Goal: Transaction & Acquisition: Register for event/course

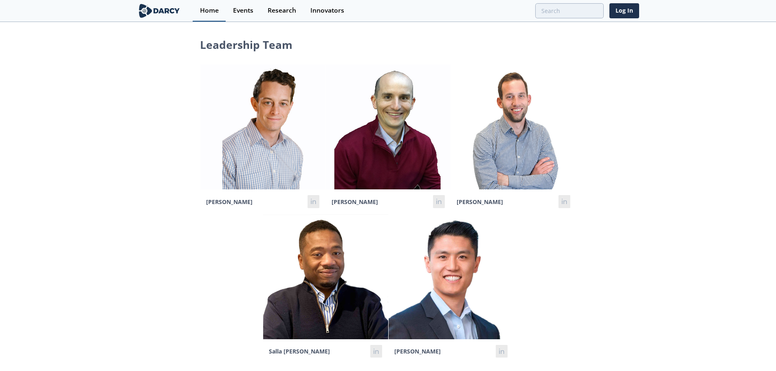
click at [208, 9] on div "Home" at bounding box center [209, 10] width 19 height 7
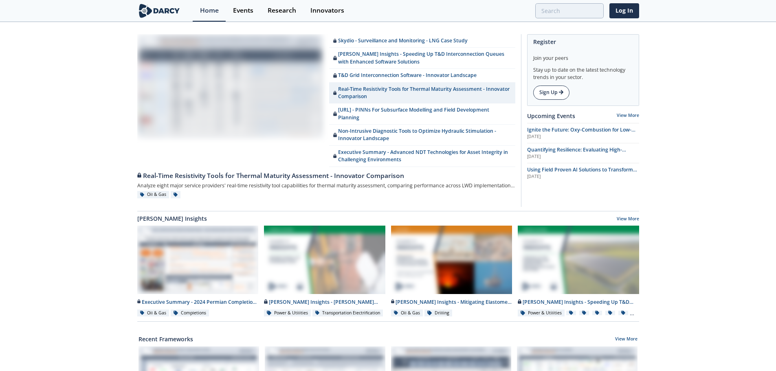
drag, startPoint x: 556, startPoint y: 92, endPoint x: 567, endPoint y: 92, distance: 11.0
click at [557, 92] on link "Sign Up" at bounding box center [551, 93] width 36 height 14
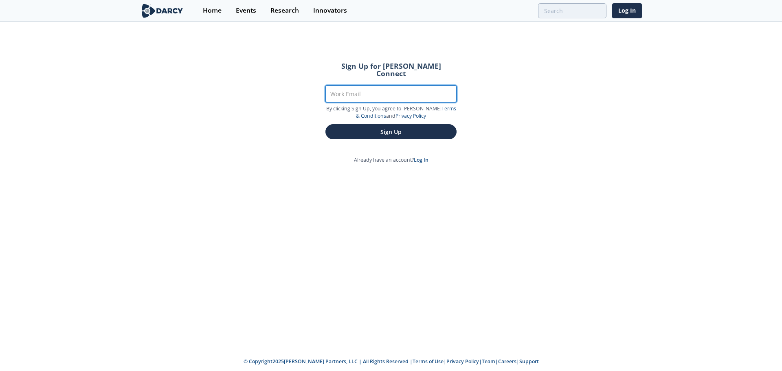
click at [418, 87] on input "Work Email" at bounding box center [390, 94] width 131 height 17
type input "[PERSON_NAME][EMAIL_ADDRESS][PERSON_NAME][DOMAIN_NAME]"
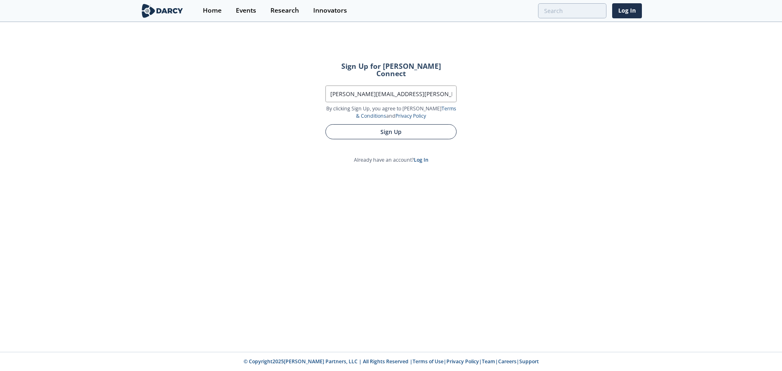
click at [414, 125] on button "Sign Up" at bounding box center [390, 131] width 131 height 15
drag, startPoint x: 406, startPoint y: 125, endPoint x: 471, endPoint y: 129, distance: 65.2
click at [406, 125] on button "Sign Up" at bounding box center [390, 131] width 131 height 15
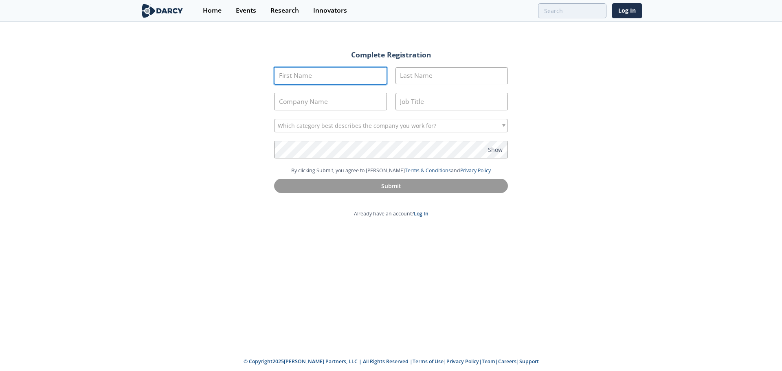
click at [356, 72] on input "First Name" at bounding box center [330, 76] width 113 height 18
type input "M"
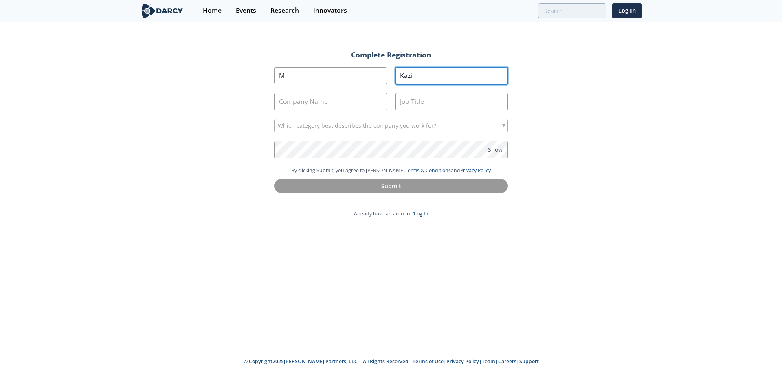
type input "Kazi"
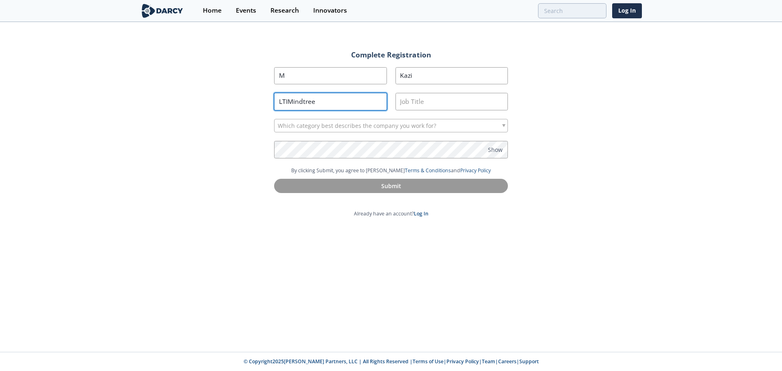
type input "LTIMindtree"
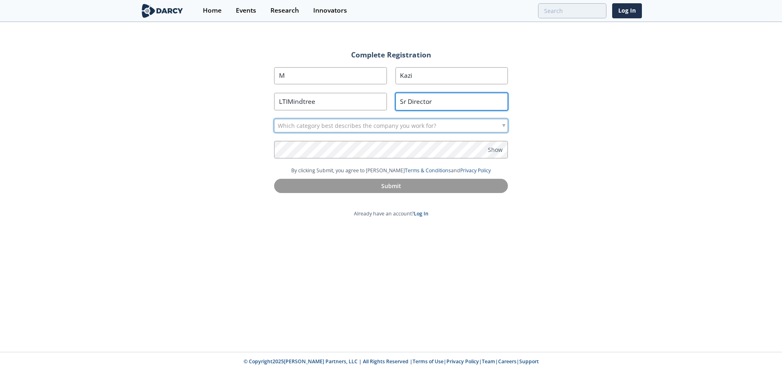
type input "Sr Director"
click at [473, 128] on div "Which category best describes the company you work for?" at bounding box center [391, 126] width 234 height 14
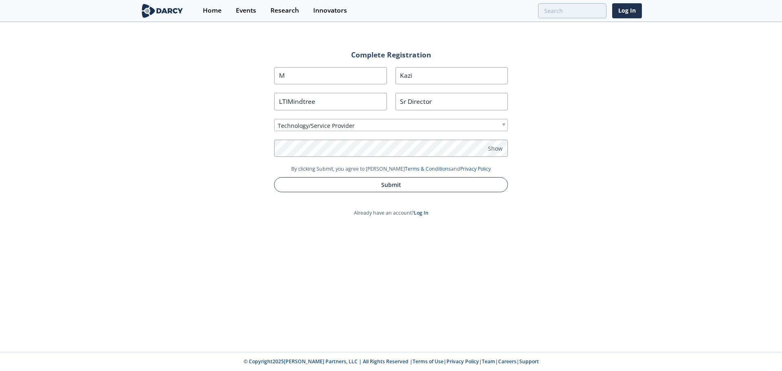
click at [470, 185] on button "Submit" at bounding box center [391, 184] width 234 height 15
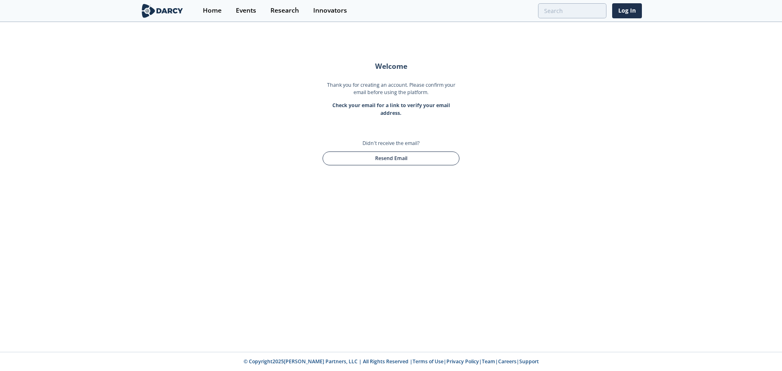
drag, startPoint x: 372, startPoint y: 159, endPoint x: 393, endPoint y: 163, distance: 21.6
click at [372, 159] on button "Resend Email" at bounding box center [390, 158] width 137 height 14
drag, startPoint x: 210, startPoint y: 9, endPoint x: 243, endPoint y: 20, distance: 34.4
click at [210, 9] on div "Home" at bounding box center [212, 10] width 19 height 7
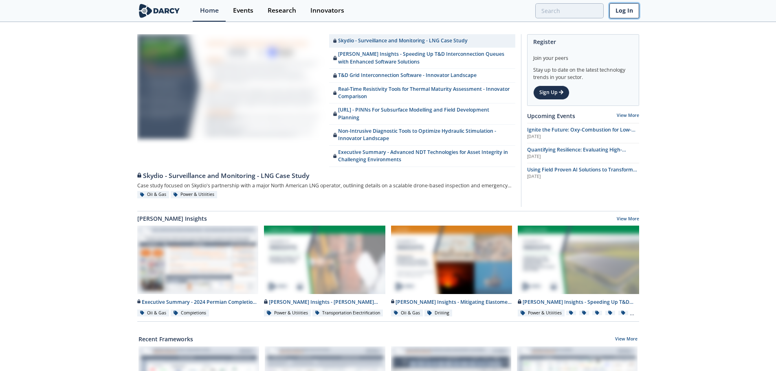
click at [626, 11] on link "Log In" at bounding box center [624, 10] width 30 height 15
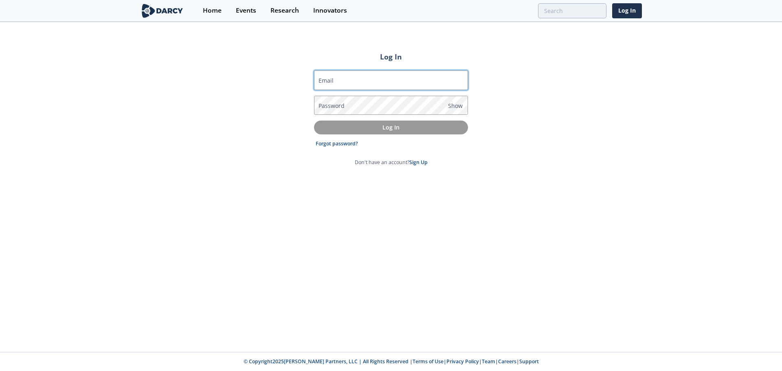
click at [379, 78] on input "Email" at bounding box center [391, 80] width 154 height 20
type input "[PERSON_NAME][EMAIL_ADDRESS][PERSON_NAME][DOMAIN_NAME]"
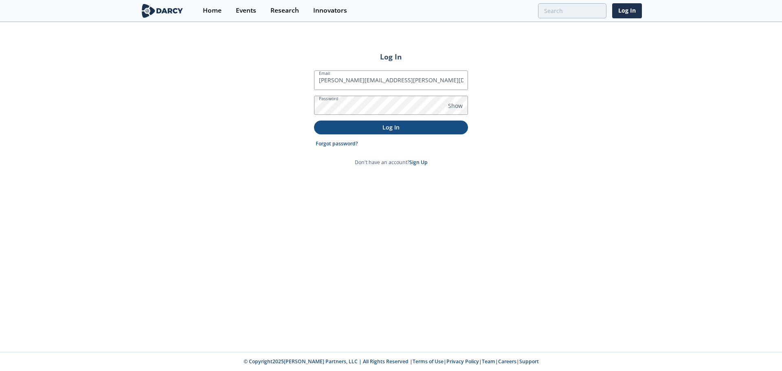
click at [398, 126] on p "Log In" at bounding box center [391, 127] width 143 height 9
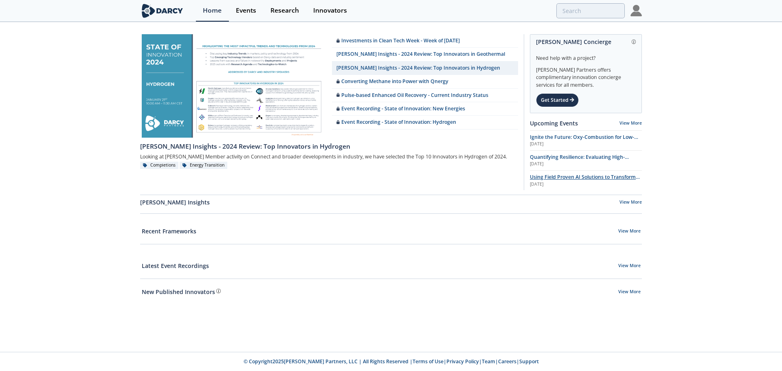
drag, startPoint x: 620, startPoint y: 177, endPoint x: 658, endPoint y: 173, distance: 38.9
click at [620, 176] on span "Using Field Proven AI Solutions to Transform Safety Programs" at bounding box center [585, 180] width 110 height 14
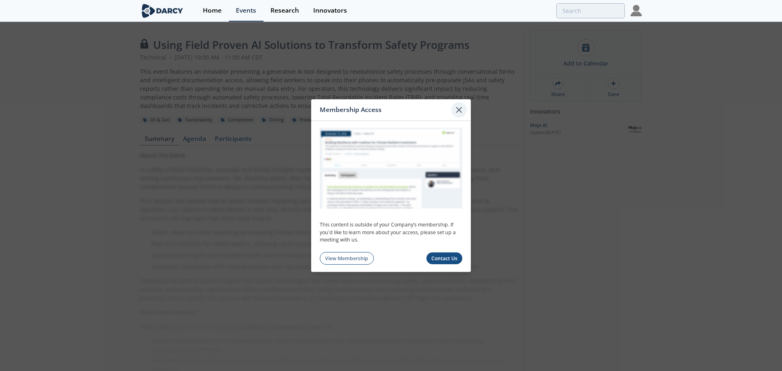
click at [461, 108] on icon at bounding box center [459, 110] width 10 height 10
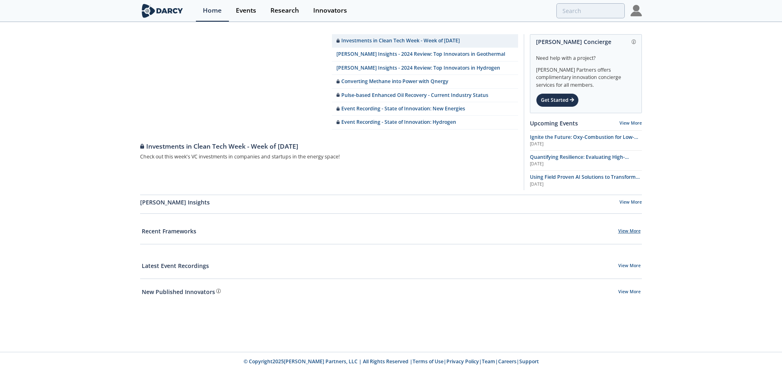
click at [623, 228] on link "View More" at bounding box center [629, 231] width 22 height 7
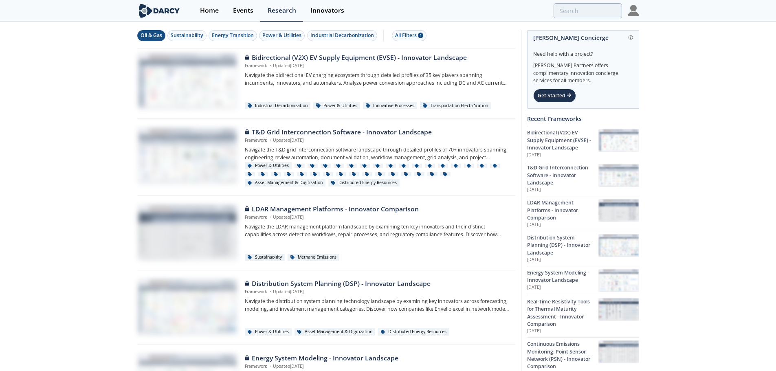
click at [163, 35] on button "Oil & Gas" at bounding box center [151, 35] width 28 height 11
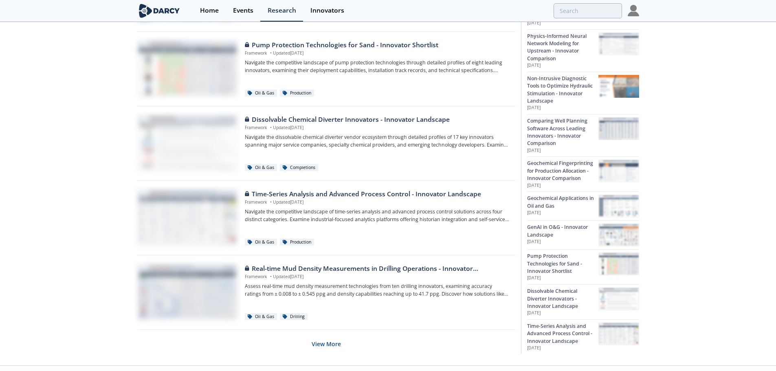
scroll to position [474, 0]
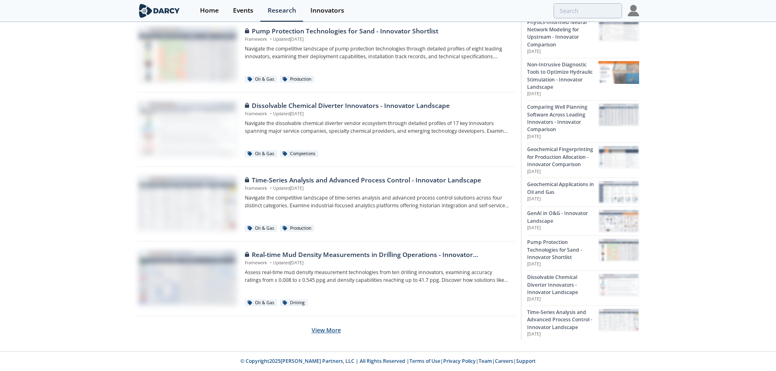
click at [333, 331] on button "View More" at bounding box center [325, 330] width 29 height 20
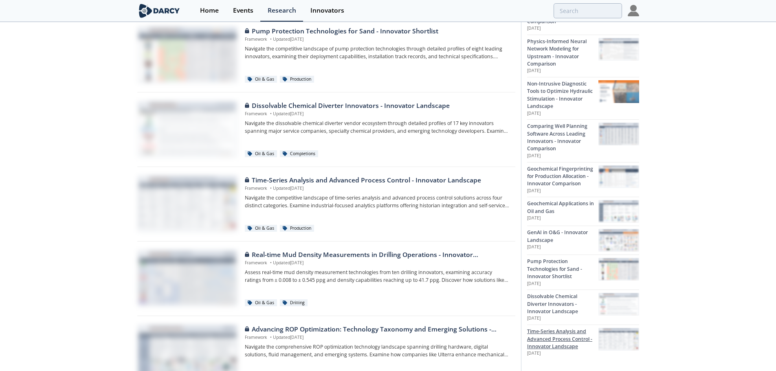
click at [564, 336] on div "Time-Series Analysis and Advanced Process Control - Innovator Landscape" at bounding box center [562, 339] width 71 height 22
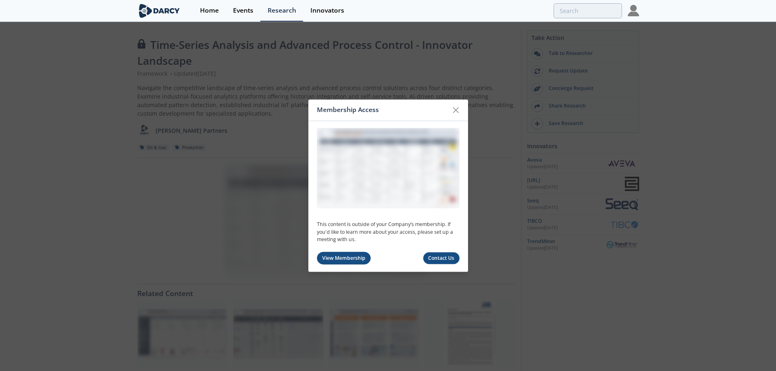
click at [338, 258] on link "View Membership" at bounding box center [344, 258] width 54 height 13
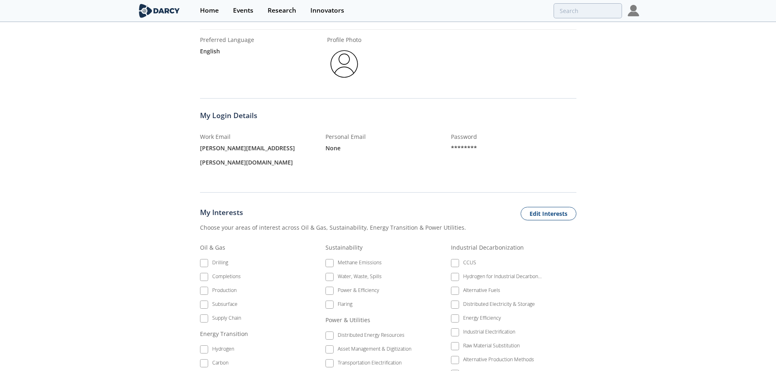
scroll to position [163, 0]
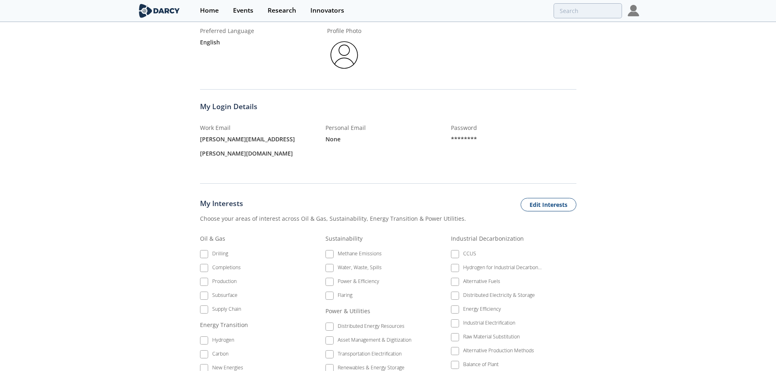
drag, startPoint x: 201, startPoint y: 252, endPoint x: 209, endPoint y: 252, distance: 8.6
click at [202, 276] on li "Production" at bounding box center [245, 283] width 91 height 14
click at [204, 276] on li "Production" at bounding box center [245, 283] width 91 height 14
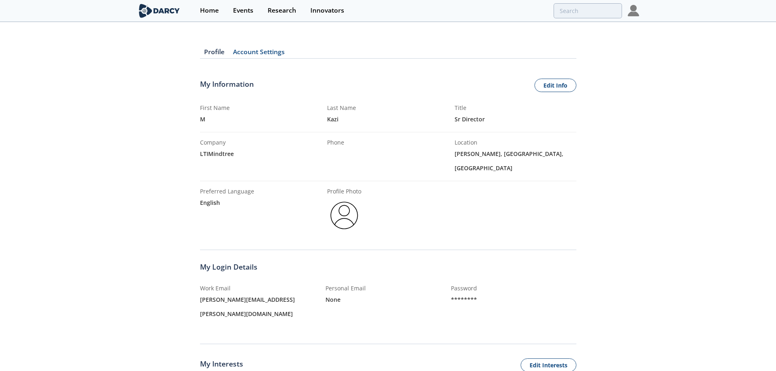
scroll to position [0, 0]
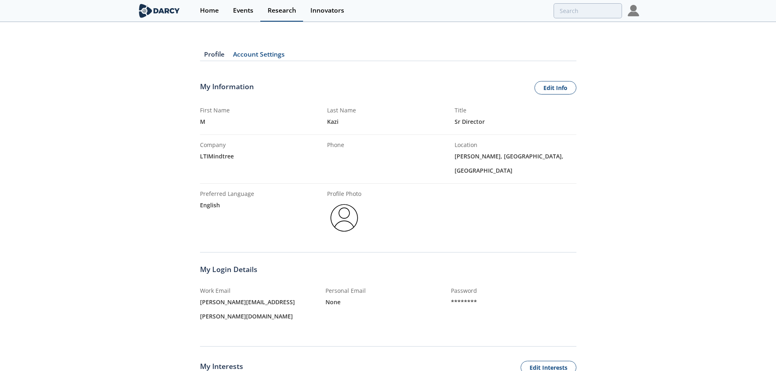
drag, startPoint x: 277, startPoint y: 9, endPoint x: 282, endPoint y: 12, distance: 5.7
click at [277, 9] on div "Research" at bounding box center [281, 10] width 29 height 7
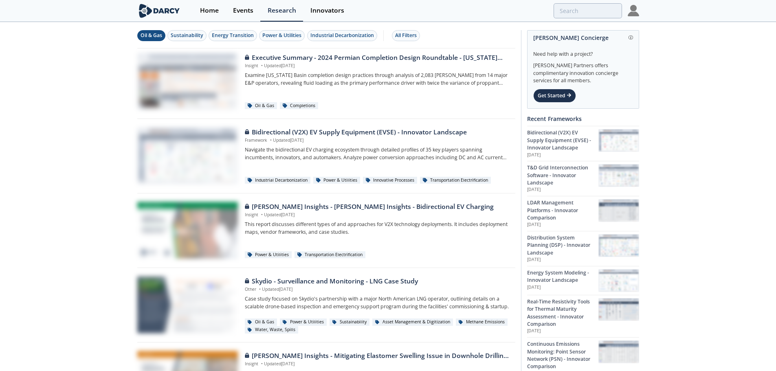
click at [147, 34] on div "Oil & Gas" at bounding box center [151, 35] width 22 height 7
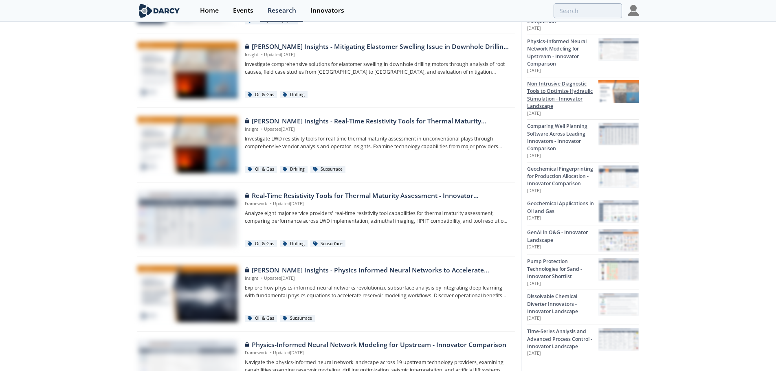
scroll to position [163, 0]
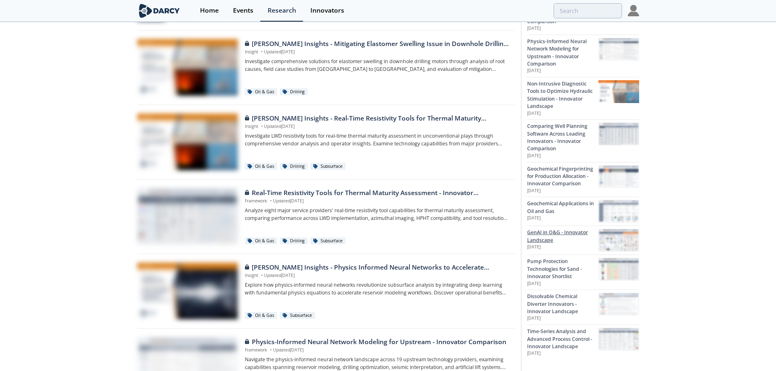
click at [555, 235] on div "GenAI in O&G - Innovator Landscape" at bounding box center [562, 236] width 71 height 15
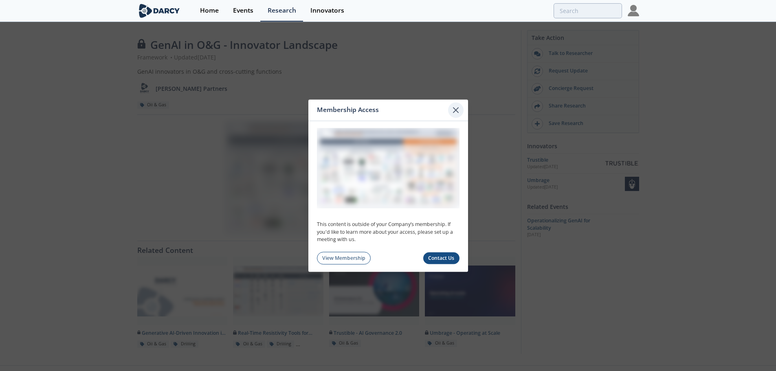
click at [456, 111] on icon at bounding box center [455, 109] width 5 height 5
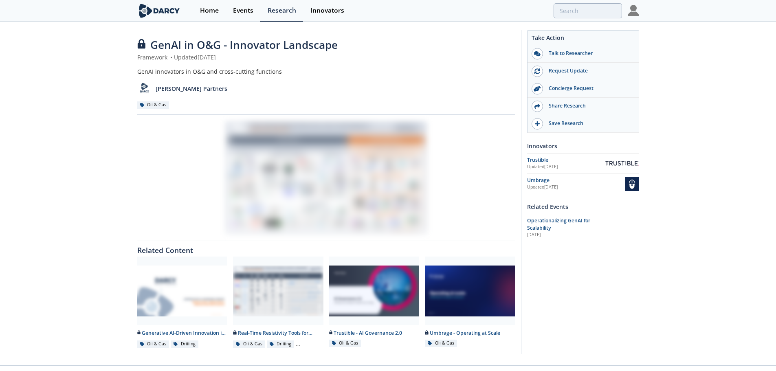
click at [690, 107] on div "GenAI in O&G - Innovator Landscape Framework • Updated [DATE] GenAI innovators …" at bounding box center [388, 194] width 776 height 342
click at [569, 220] on span "Operationalizing GenAI for Scalability" at bounding box center [558, 224] width 63 height 14
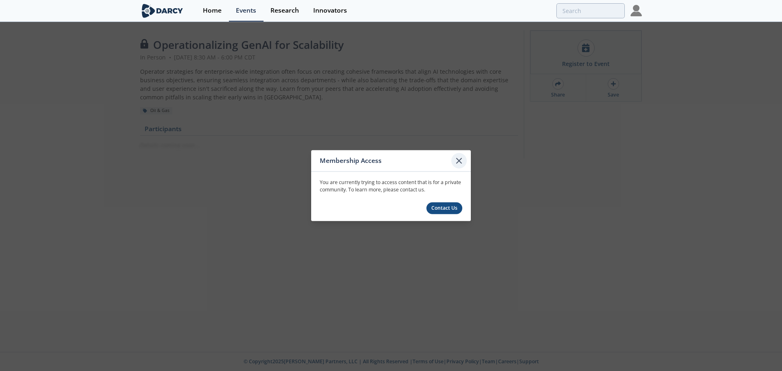
click at [461, 161] on icon at bounding box center [459, 161] width 10 height 10
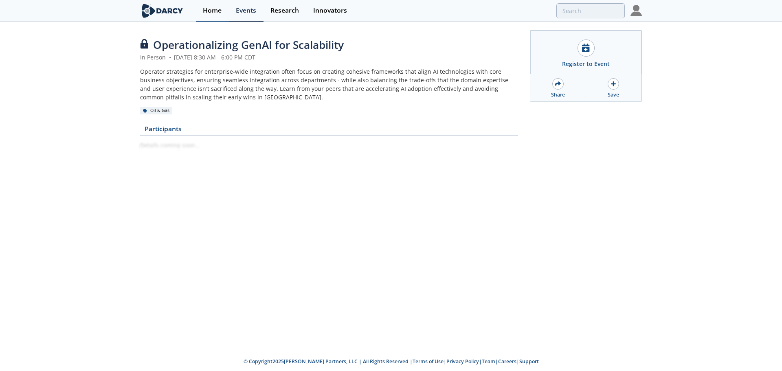
click at [215, 7] on div "Home" at bounding box center [212, 10] width 19 height 7
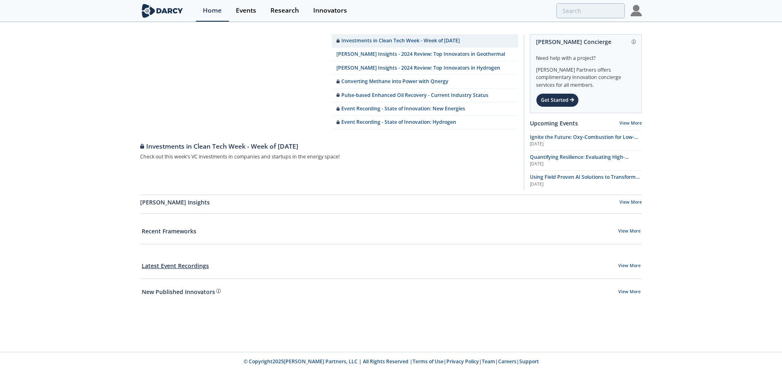
click at [157, 266] on link "Latest Event Recordings" at bounding box center [175, 265] width 67 height 9
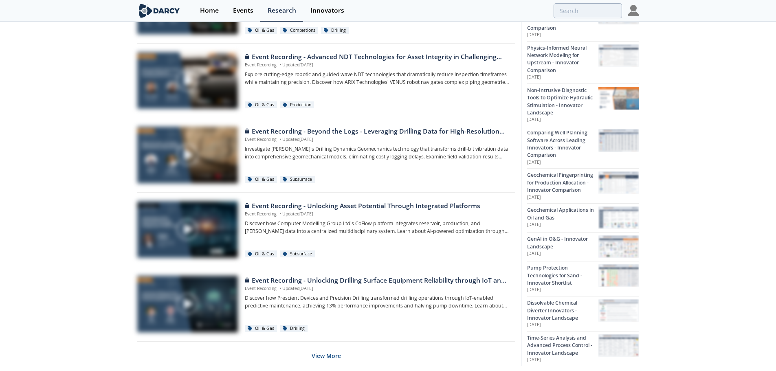
scroll to position [474, 0]
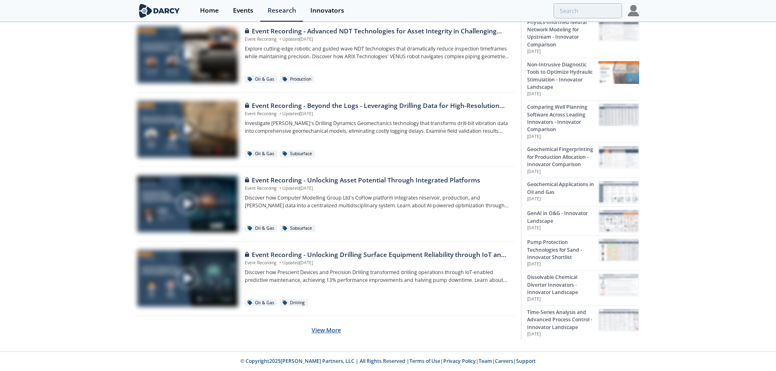
click at [318, 331] on button "View More" at bounding box center [325, 330] width 29 height 20
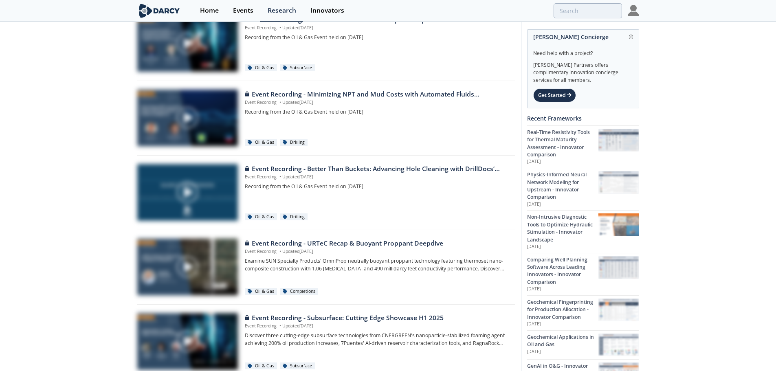
scroll to position [0, 0]
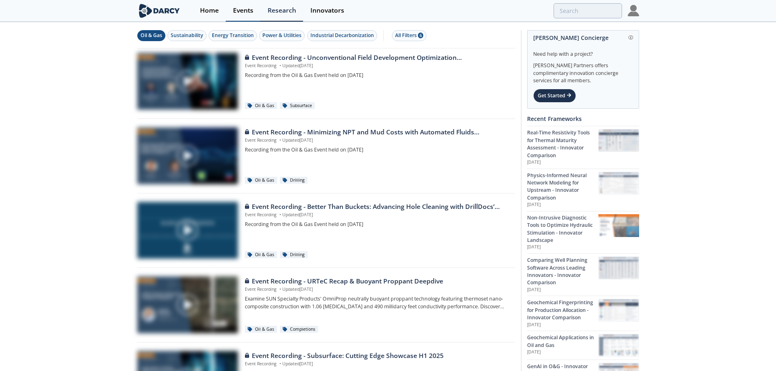
click at [241, 10] on div "Events" at bounding box center [243, 10] width 20 height 7
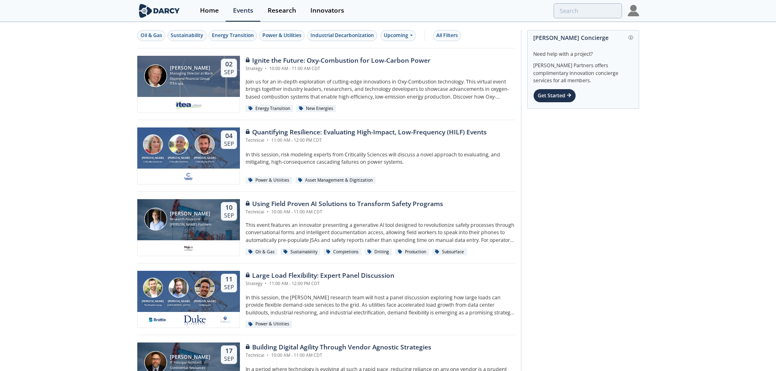
click at [167, 10] on img at bounding box center [159, 11] width 44 height 14
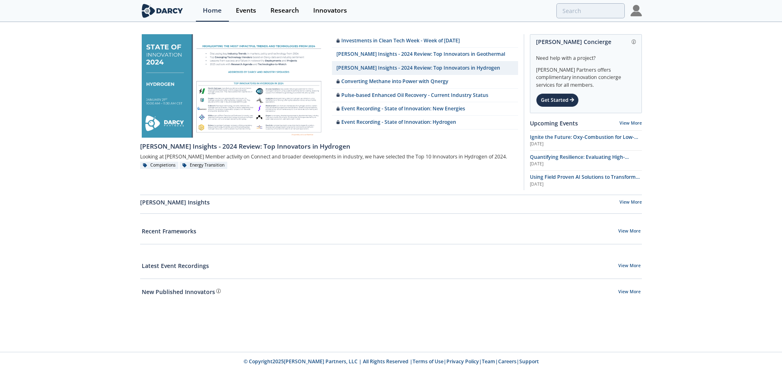
click at [284, 73] on link at bounding box center [233, 85] width 186 height 103
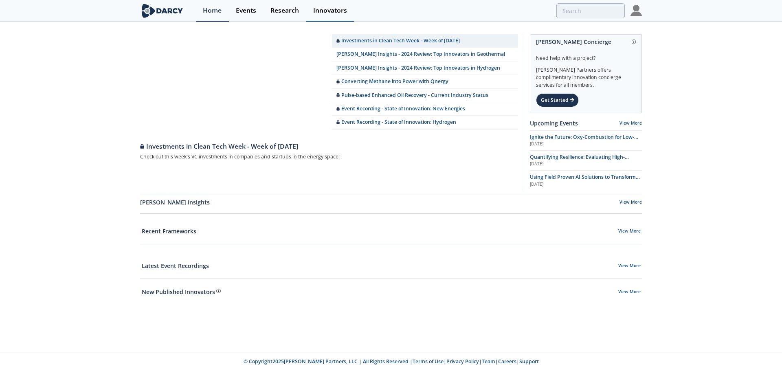
click at [330, 10] on div "Innovators" at bounding box center [330, 10] width 34 height 7
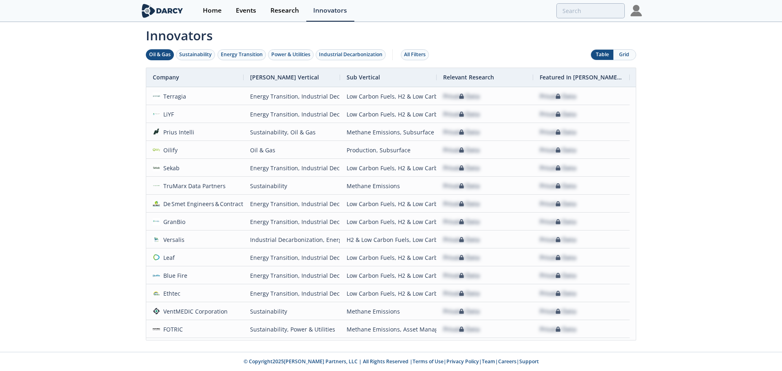
click at [158, 55] on div "Oil & Gas" at bounding box center [160, 54] width 22 height 7
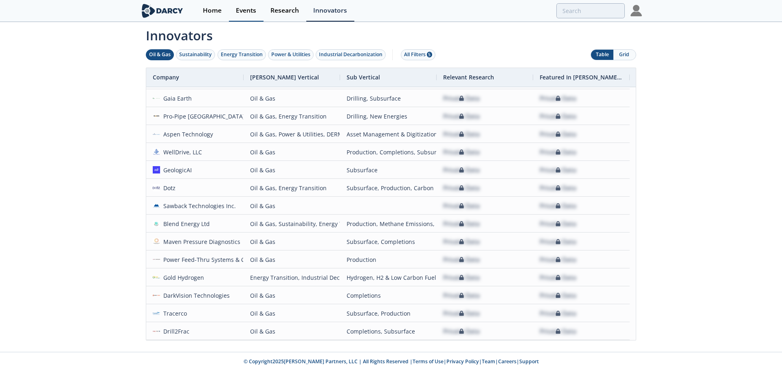
click at [252, 10] on div "Events" at bounding box center [246, 10] width 20 height 7
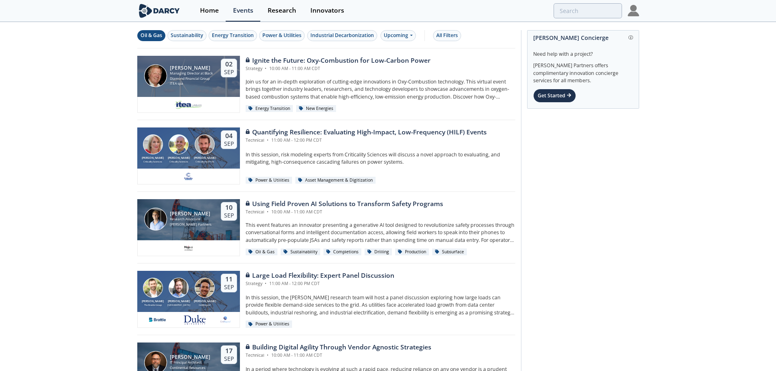
click at [149, 37] on div "Oil & Gas" at bounding box center [151, 35] width 22 height 7
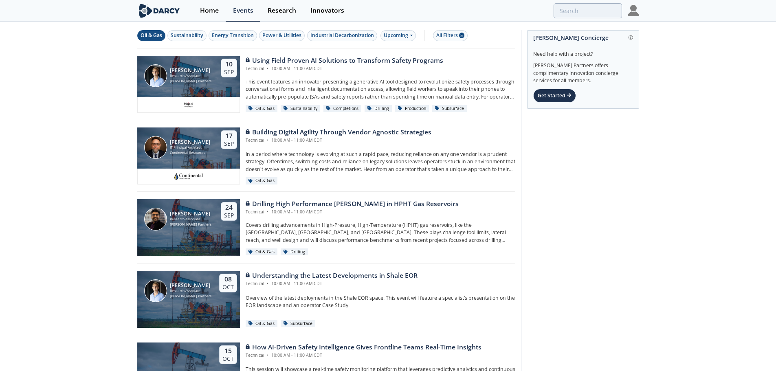
click at [294, 159] on p "In a period where technology is evolving at such a rapid pace, reducing relianc…" at bounding box center [381, 162] width 270 height 22
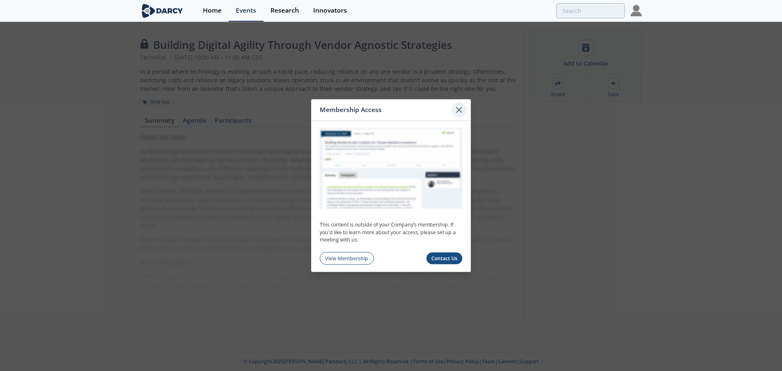
click at [456, 110] on icon at bounding box center [459, 110] width 10 height 10
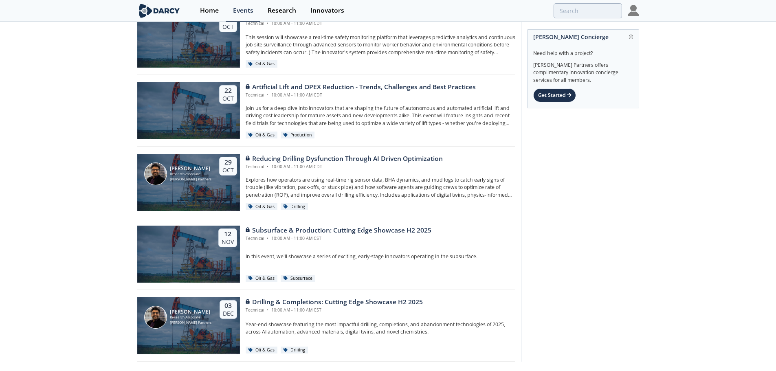
scroll to position [353, 0]
